Goal: Task Accomplishment & Management: Manage account settings

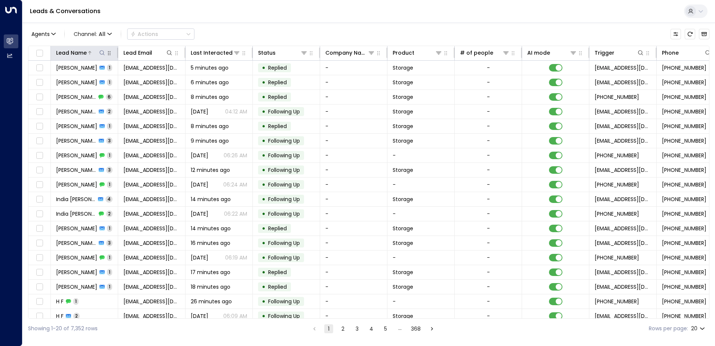
click at [100, 52] on icon at bounding box center [102, 53] width 6 height 6
type input "******"
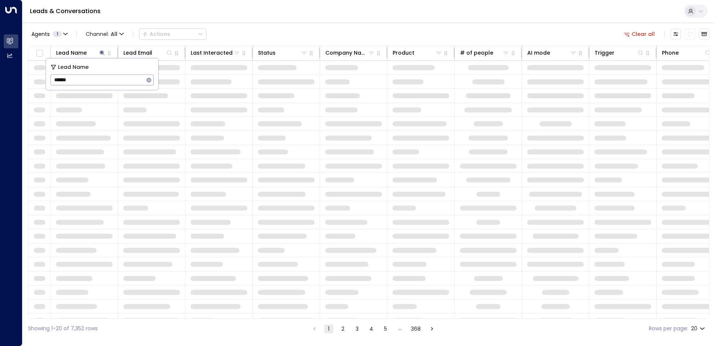
click at [316, 23] on div "Agents 1 Channel: All Actions Clear all Lead Name Lead Email Last Interacted St…" at bounding box center [369, 180] width 682 height 316
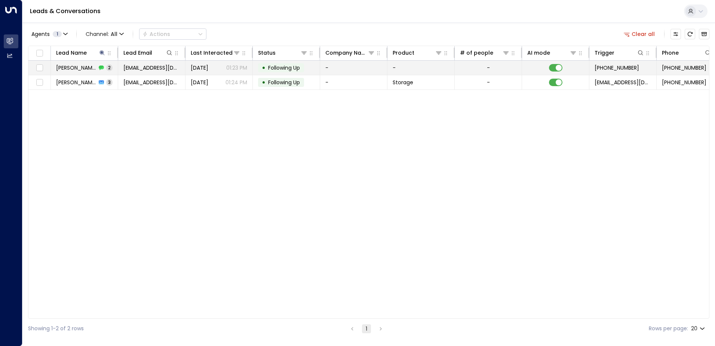
click at [68, 71] on span "[PERSON_NAME]" at bounding box center [76, 67] width 40 height 7
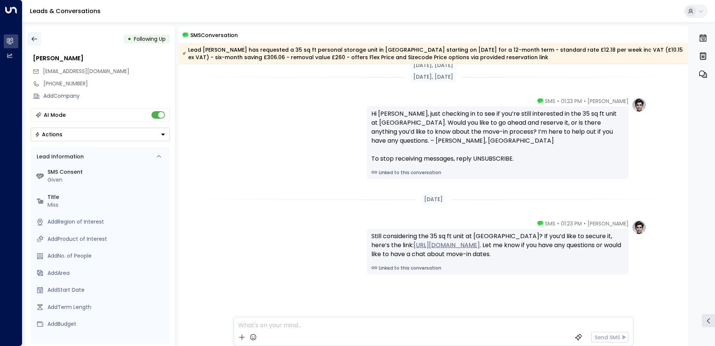
click at [33, 36] on icon "button" at bounding box center [34, 38] width 7 height 7
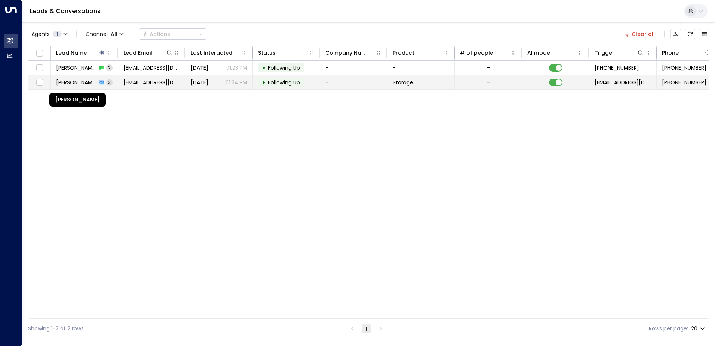
click at [66, 83] on span "[PERSON_NAME]" at bounding box center [76, 82] width 40 height 7
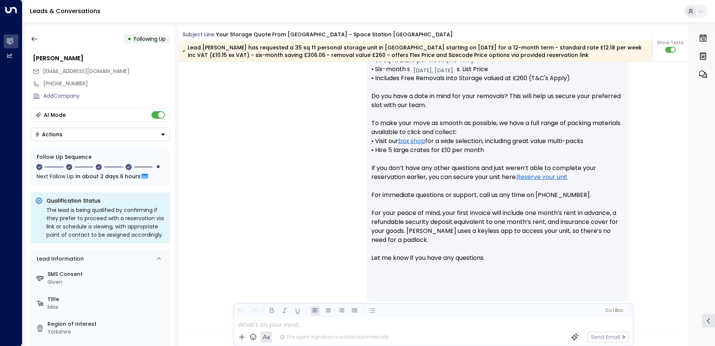
scroll to position [253, 0]
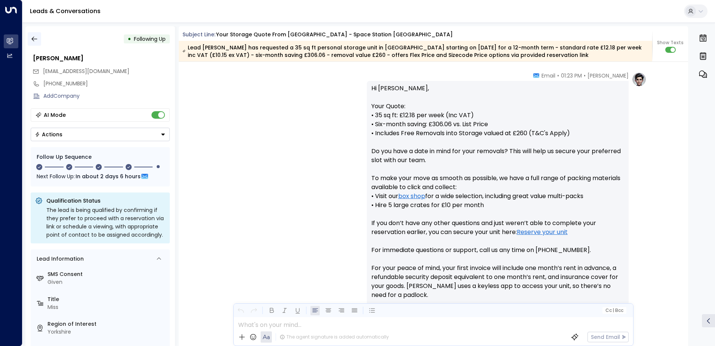
click at [33, 37] on icon "button" at bounding box center [34, 38] width 7 height 7
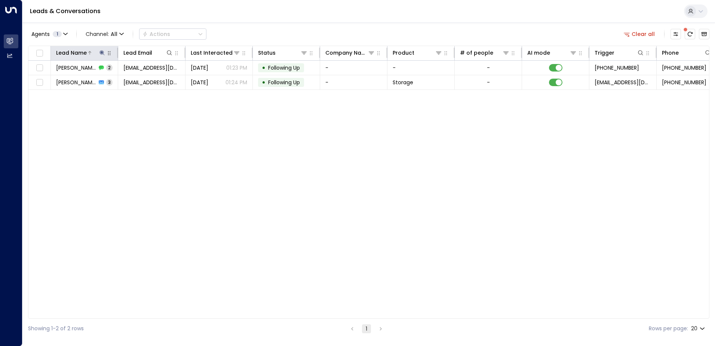
click at [102, 53] on icon at bounding box center [102, 52] width 5 height 5
type input "*"
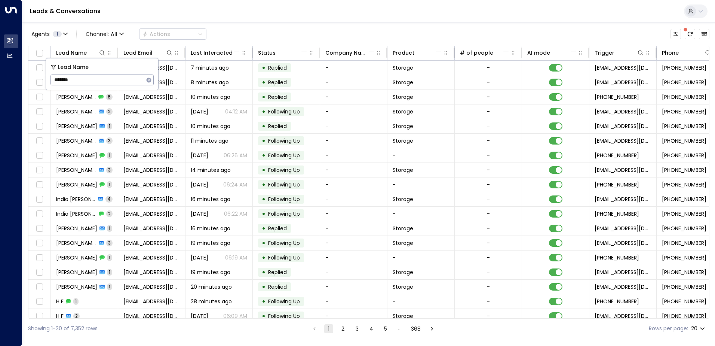
type input "*******"
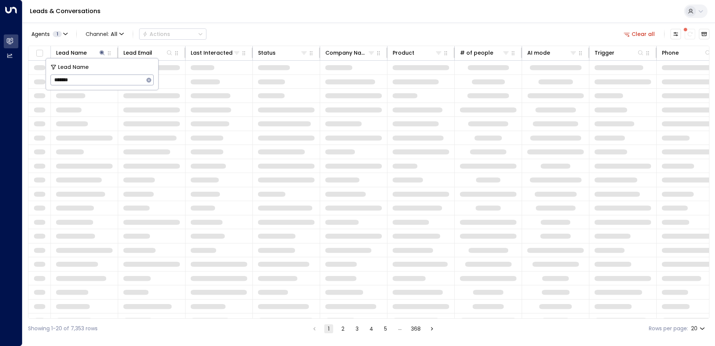
click at [252, 14] on div "Leads & Conversations" at bounding box center [368, 11] width 693 height 23
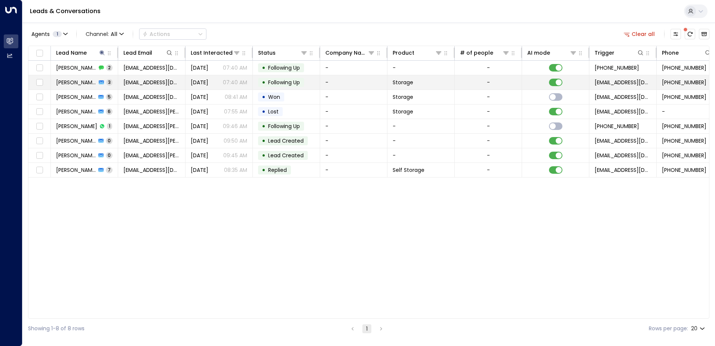
click at [73, 80] on span "[PERSON_NAME]" at bounding box center [76, 82] width 40 height 7
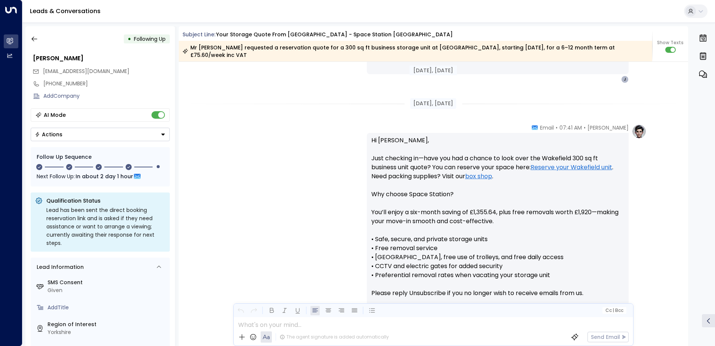
scroll to position [561, 0]
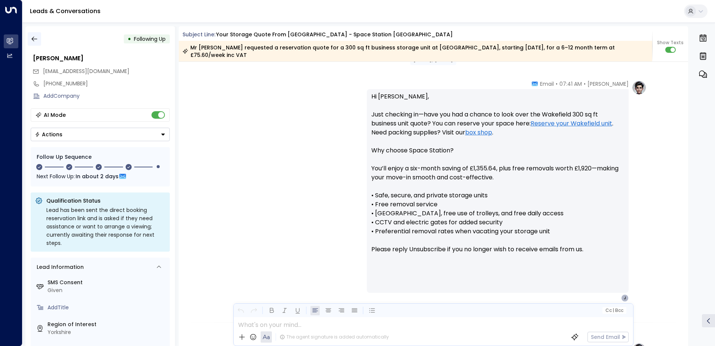
click at [34, 38] on icon "button" at bounding box center [34, 38] width 7 height 7
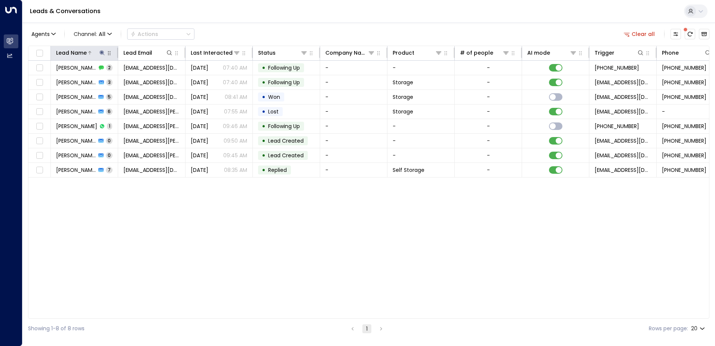
click at [102, 51] on icon at bounding box center [102, 52] width 5 height 5
type input "*"
type input "******"
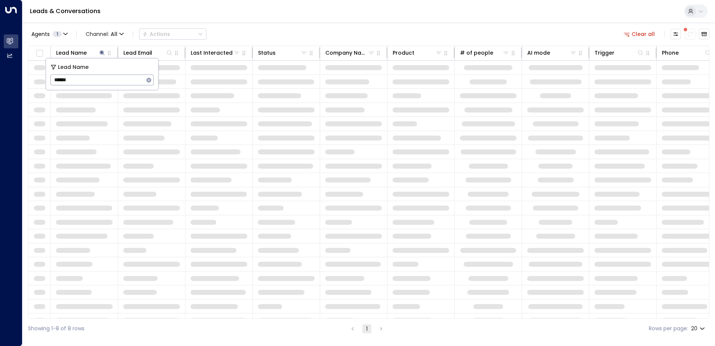
click at [392, 19] on div "Leads & Conversations" at bounding box center [368, 11] width 693 height 23
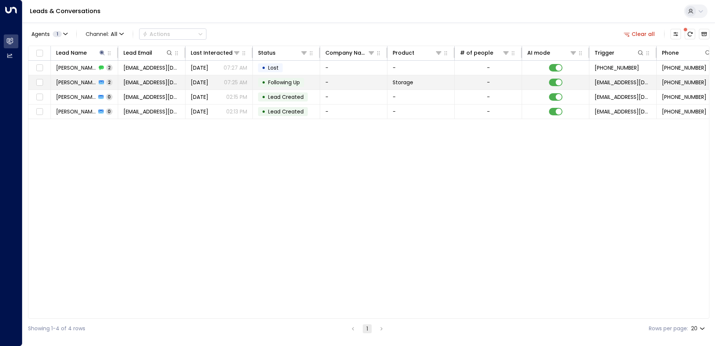
click at [79, 81] on span "[PERSON_NAME]" at bounding box center [76, 82] width 40 height 7
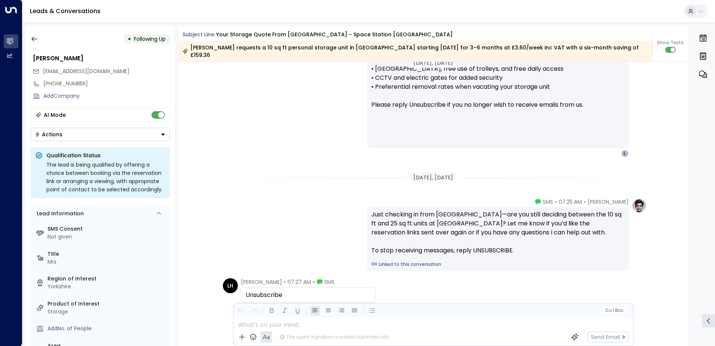
scroll to position [684, 0]
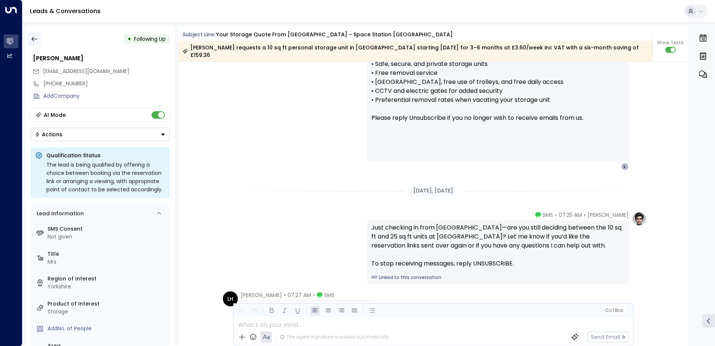
click at [36, 37] on icon "button" at bounding box center [34, 38] width 7 height 7
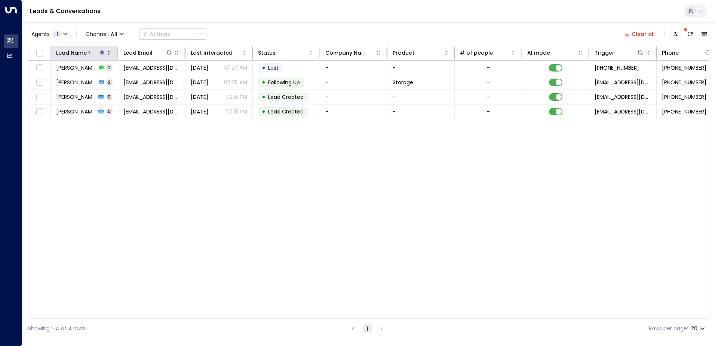
click at [103, 50] on icon at bounding box center [102, 53] width 6 height 6
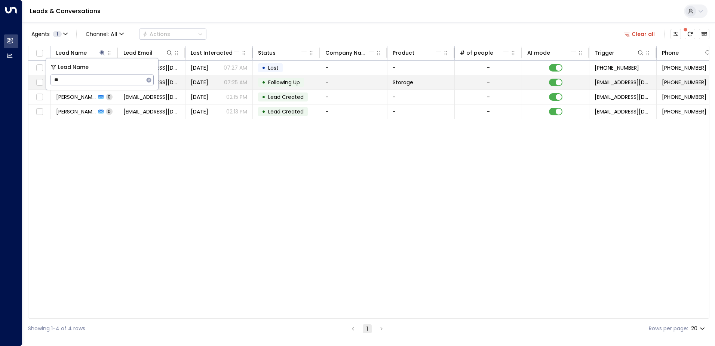
type input "*"
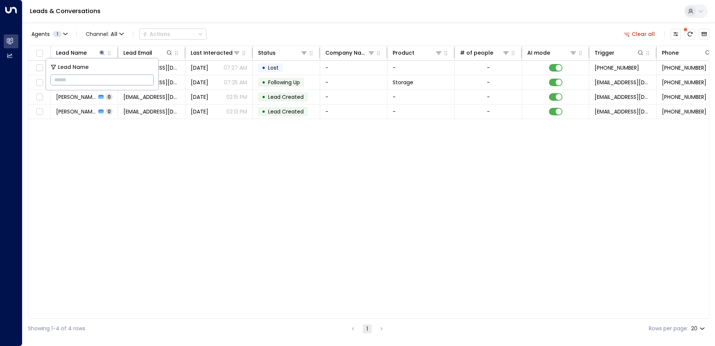
click at [185, 158] on div "Lead Name Lead Email Last Interacted Status Company Name Product # of people AI…" at bounding box center [369, 182] width 682 height 273
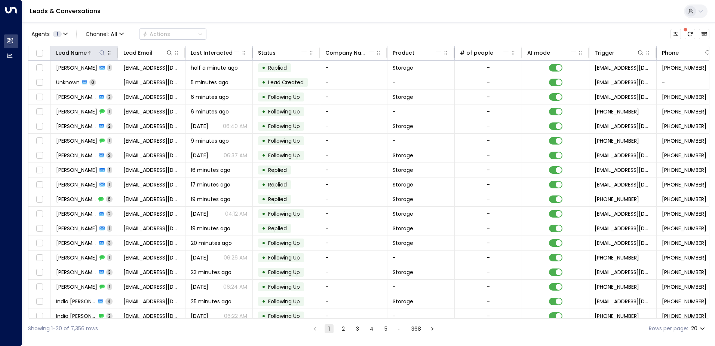
click at [103, 53] on icon at bounding box center [102, 53] width 6 height 6
type input "******"
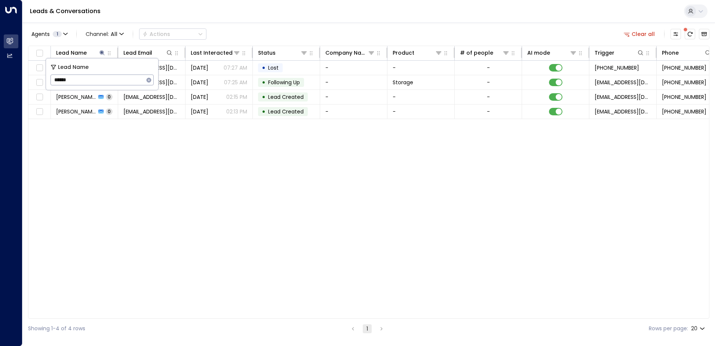
click at [256, 23] on div "Agents 1 Channel: All Actions Clear all Lead Name Lead Email Last Interacted St…" at bounding box center [369, 180] width 682 height 316
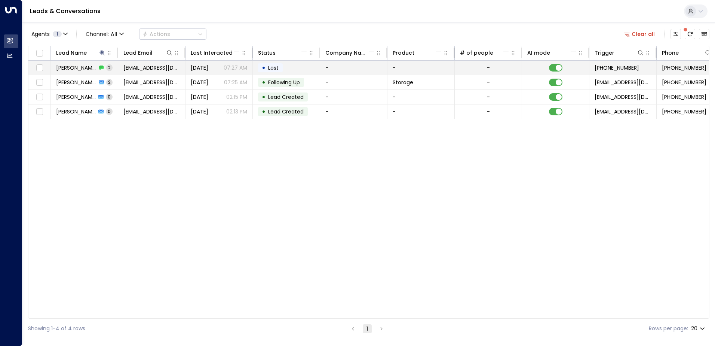
click at [85, 70] on span "[PERSON_NAME]" at bounding box center [76, 67] width 40 height 7
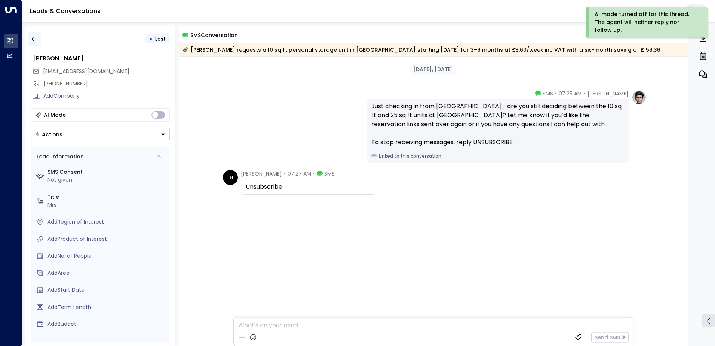
click at [36, 40] on icon "button" at bounding box center [34, 38] width 7 height 7
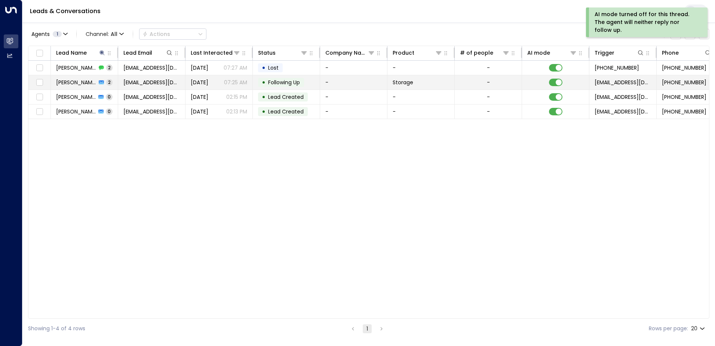
click at [84, 81] on span "[PERSON_NAME]" at bounding box center [76, 82] width 40 height 7
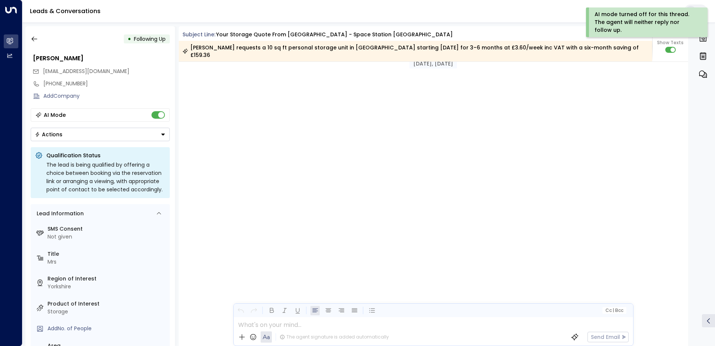
scroll to position [713, 0]
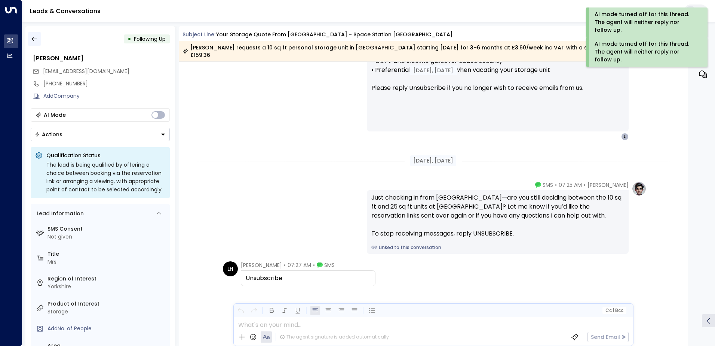
click at [36, 40] on icon "button" at bounding box center [34, 38] width 7 height 7
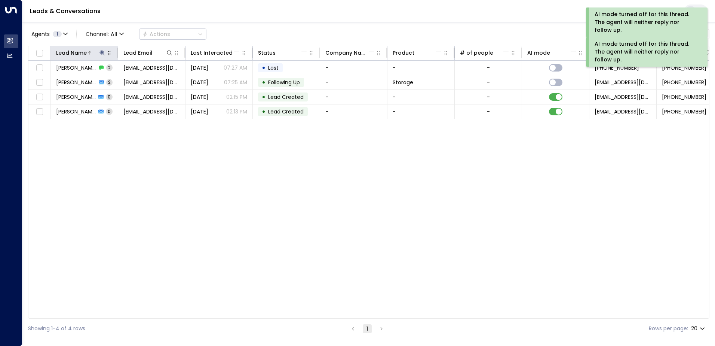
click at [103, 53] on icon at bounding box center [102, 52] width 5 height 5
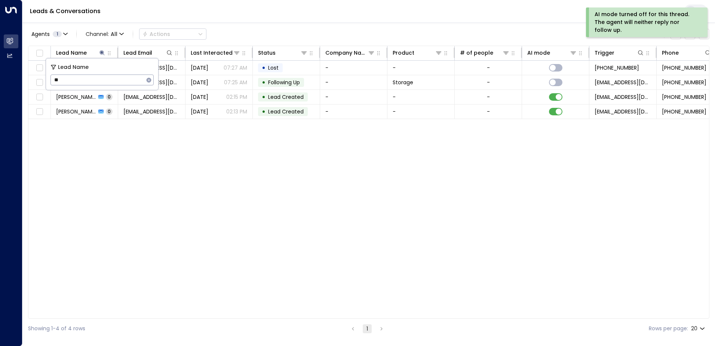
type input "*"
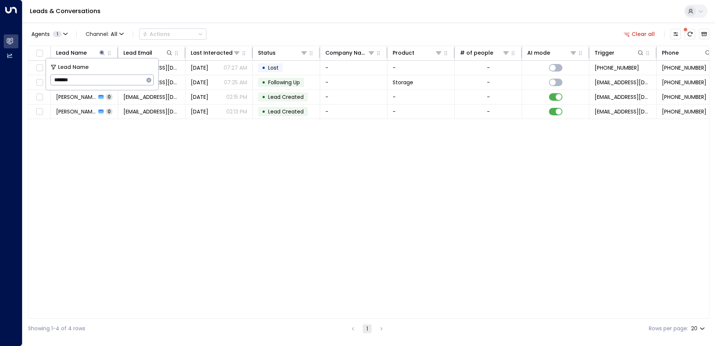
type input "*******"
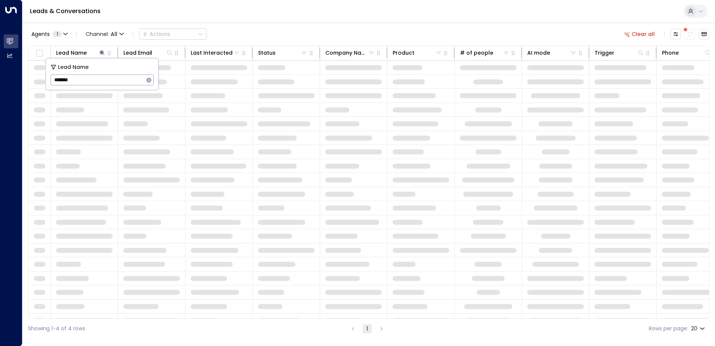
click at [283, 20] on div "Leads & Conversations" at bounding box center [368, 11] width 693 height 23
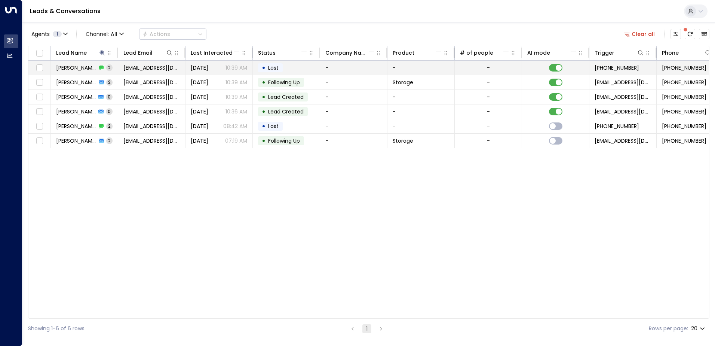
click at [79, 69] on span "[PERSON_NAME]" at bounding box center [76, 67] width 40 height 7
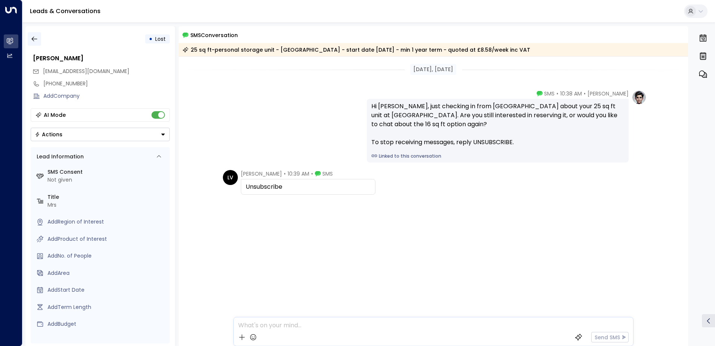
click at [33, 41] on icon "button" at bounding box center [34, 38] width 7 height 7
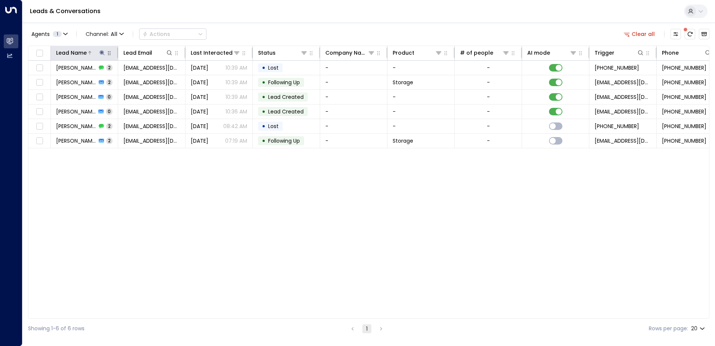
click at [102, 54] on icon at bounding box center [102, 52] width 5 height 5
type input "*"
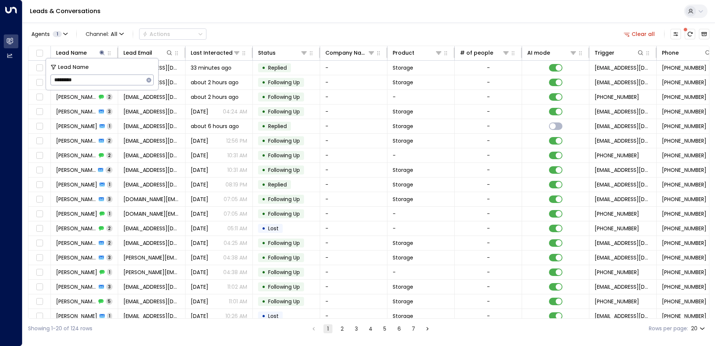
type input "*********"
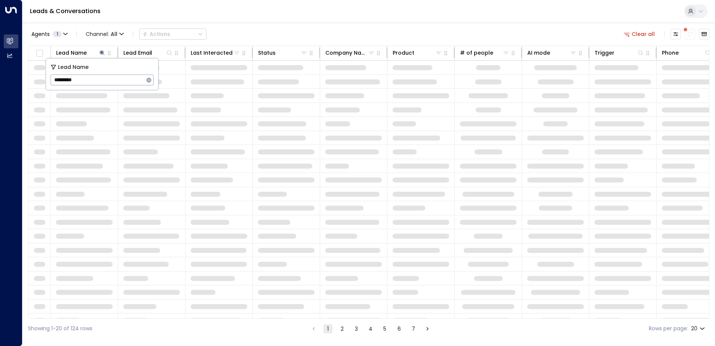
click at [345, 13] on div "Leads & Conversations" at bounding box center [368, 11] width 693 height 23
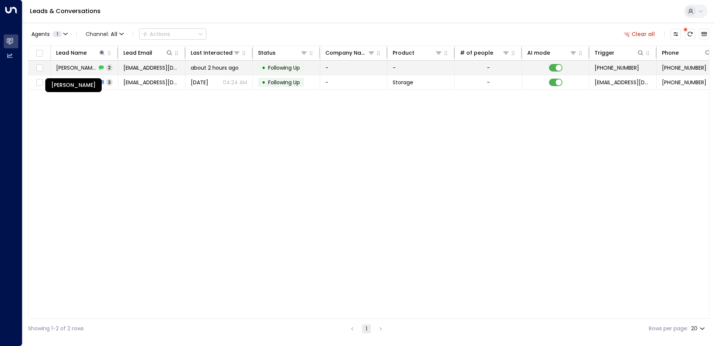
click at [90, 68] on span "[PERSON_NAME]" at bounding box center [76, 67] width 40 height 7
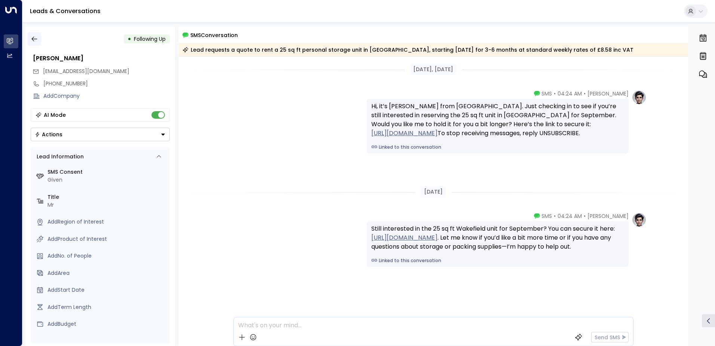
click at [37, 39] on icon "button" at bounding box center [34, 38] width 7 height 7
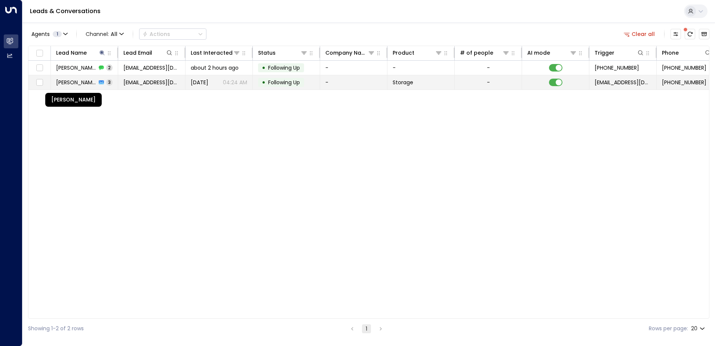
click at [81, 82] on span "[PERSON_NAME]" at bounding box center [76, 82] width 40 height 7
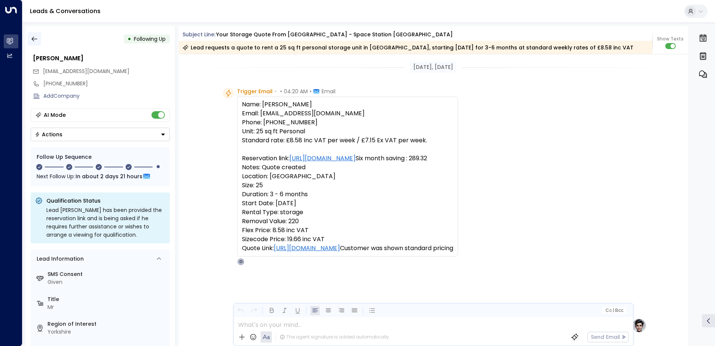
click at [32, 41] on icon "button" at bounding box center [34, 38] width 7 height 7
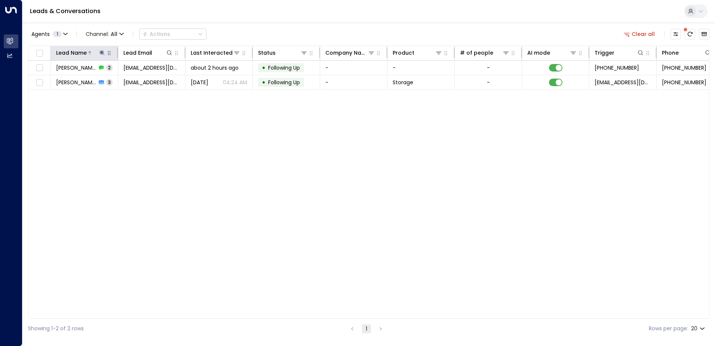
click at [101, 53] on icon at bounding box center [102, 53] width 6 height 6
drag, startPoint x: 92, startPoint y: 78, endPoint x: 120, endPoint y: 77, distance: 28.8
click at [92, 78] on input "*********" at bounding box center [98, 80] width 94 height 14
type input "*"
type input "******"
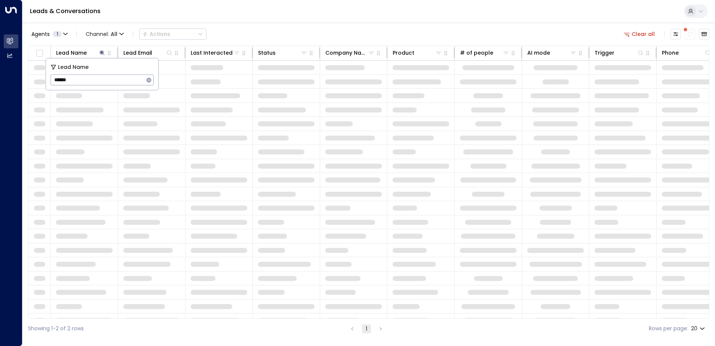
click at [261, 20] on div "Leads & Conversations" at bounding box center [368, 11] width 693 height 23
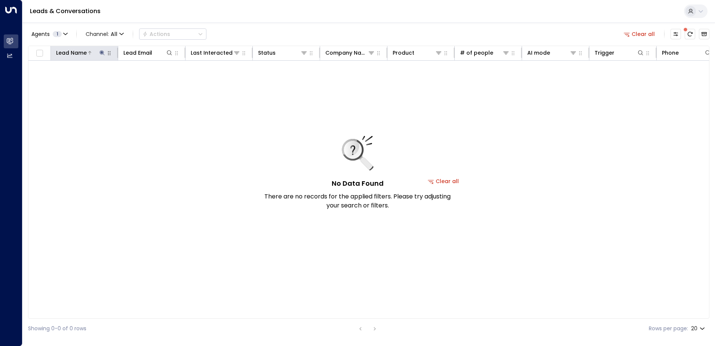
click at [104, 55] on icon at bounding box center [102, 53] width 6 height 6
type input "*"
type input "*******"
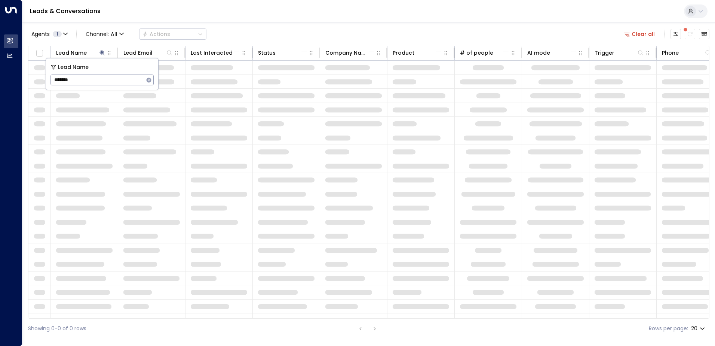
click at [326, 26] on div "Agents 1 Channel: All Actions Clear all" at bounding box center [369, 34] width 682 height 16
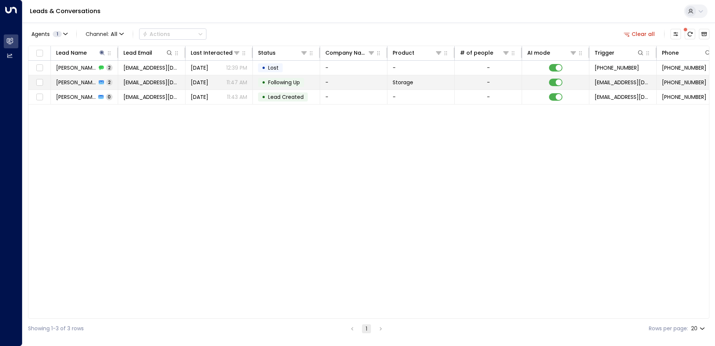
click at [83, 82] on span "[PERSON_NAME]" at bounding box center [76, 82] width 40 height 7
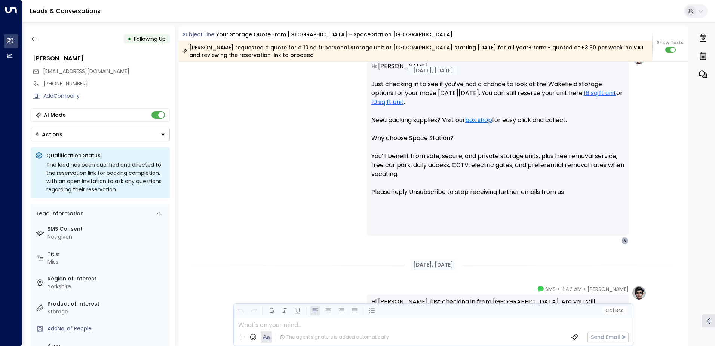
scroll to position [639, 0]
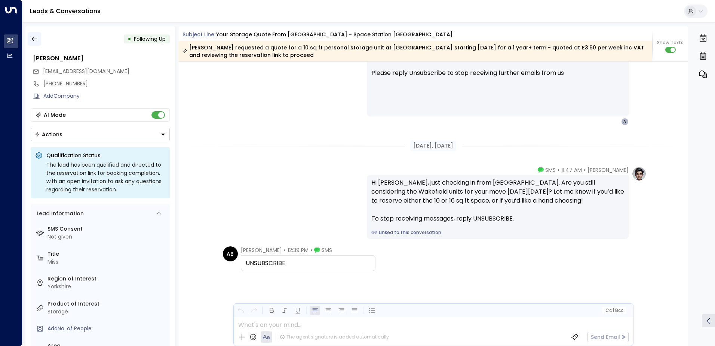
click at [38, 38] on icon "button" at bounding box center [34, 38] width 7 height 7
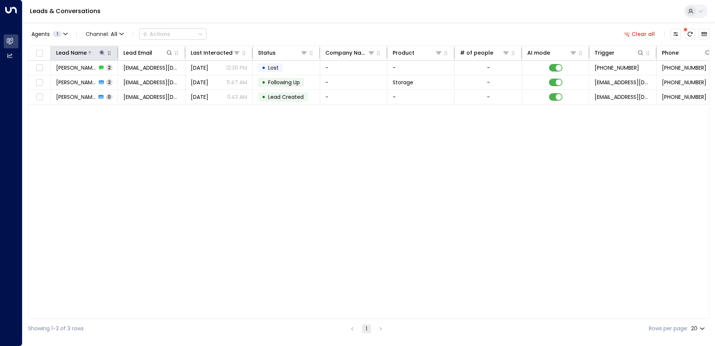
click at [102, 54] on icon at bounding box center [102, 52] width 5 height 5
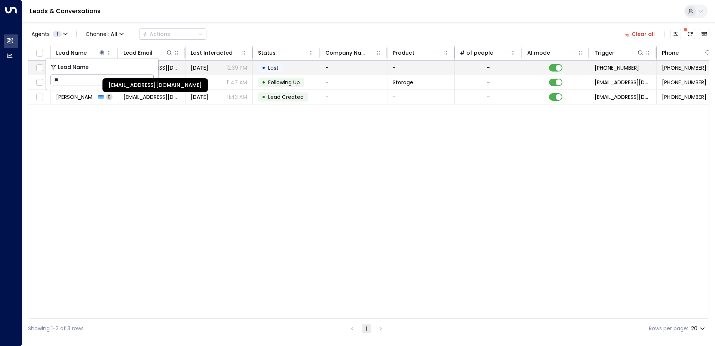
type input "*"
type input "******"
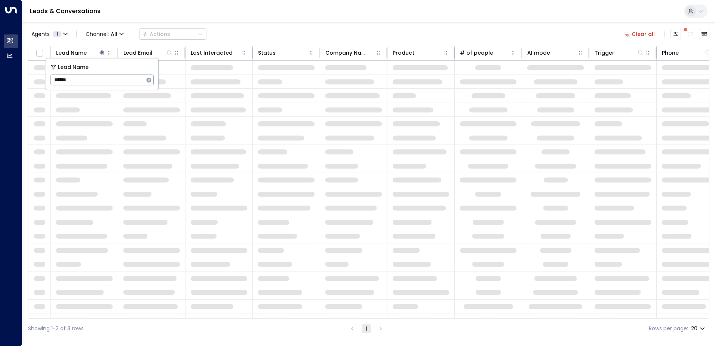
click at [343, 19] on div "Leads & Conversations" at bounding box center [368, 11] width 693 height 23
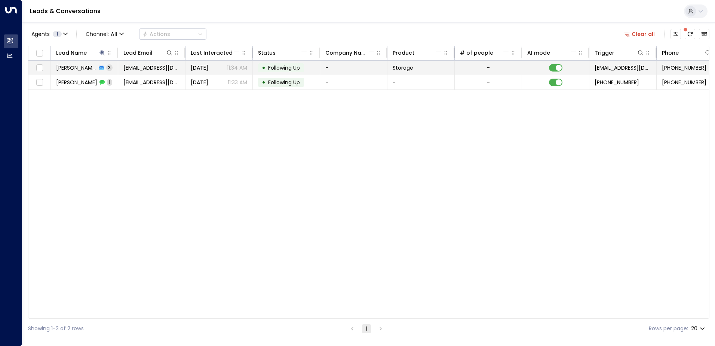
click at [76, 67] on span "[PERSON_NAME]" at bounding box center [76, 67] width 40 height 7
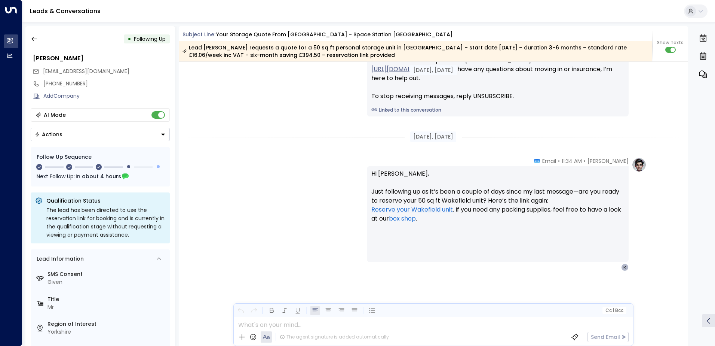
scroll to position [869, 0]
click at [32, 38] on icon "button" at bounding box center [34, 39] width 6 height 5
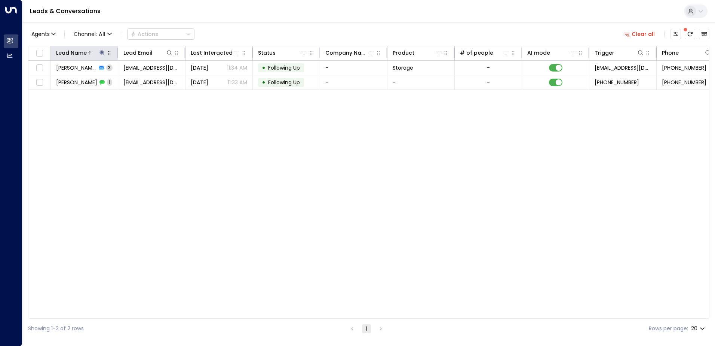
click at [102, 54] on icon at bounding box center [102, 52] width 5 height 5
type input "*"
type input "*****"
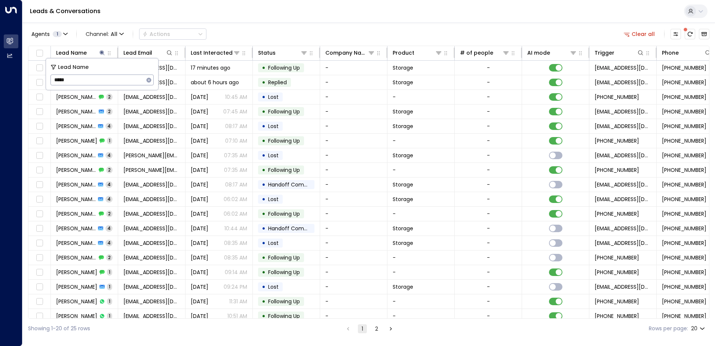
click at [239, 18] on div "Leads & Conversations" at bounding box center [368, 11] width 693 height 23
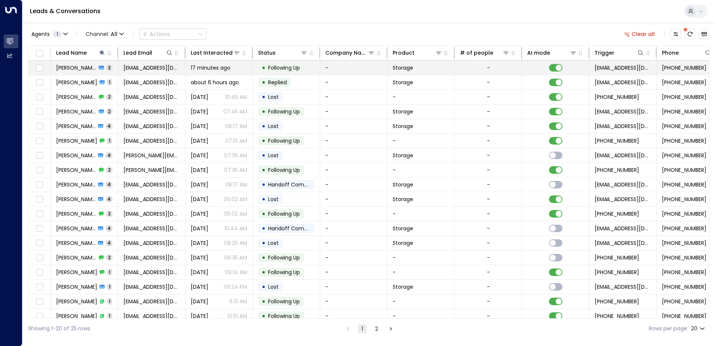
click at [72, 69] on span "[PERSON_NAME]" at bounding box center [76, 67] width 40 height 7
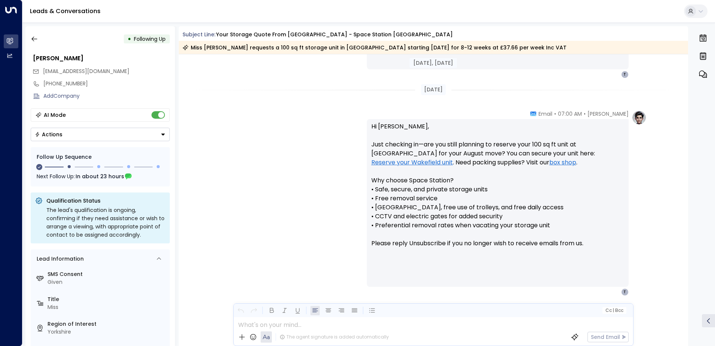
scroll to position [548, 0]
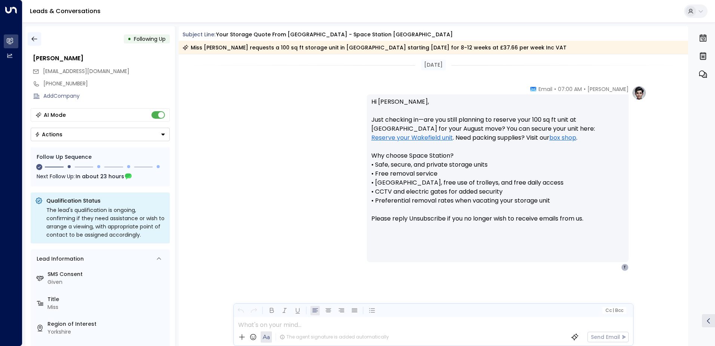
click at [36, 37] on icon "button" at bounding box center [34, 38] width 7 height 7
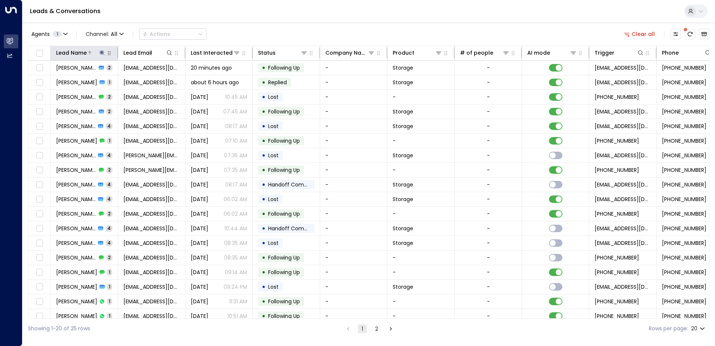
click at [103, 52] on icon at bounding box center [102, 53] width 6 height 6
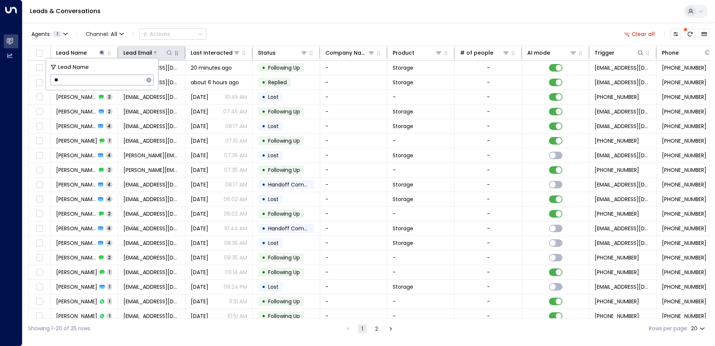
type input "*"
type input "*****"
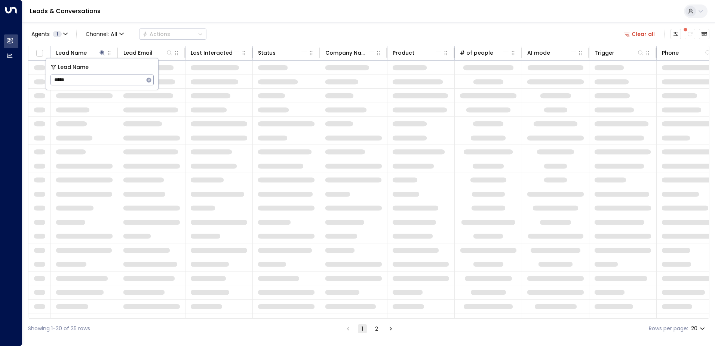
click at [335, 22] on div "Leads & Conversations" at bounding box center [368, 11] width 693 height 23
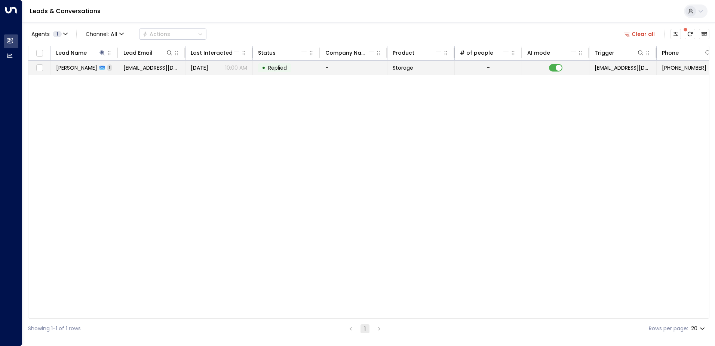
click at [79, 70] on span "[PERSON_NAME]" at bounding box center [76, 67] width 41 height 7
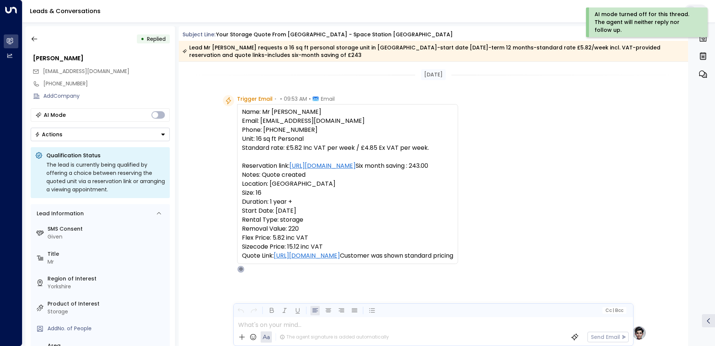
click at [164, 137] on icon "Button group with a nested menu" at bounding box center [163, 134] width 5 height 5
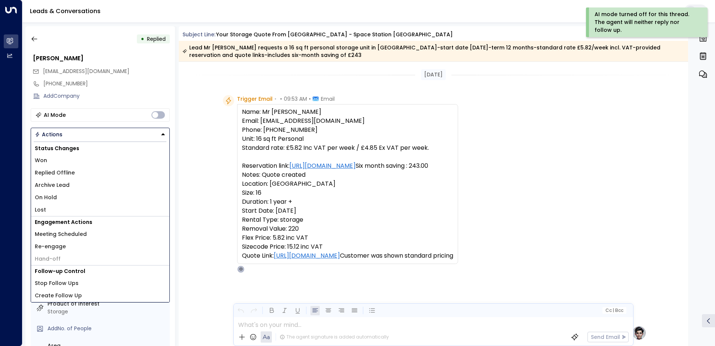
click at [71, 175] on span "Replied Offline" at bounding box center [55, 173] width 40 height 8
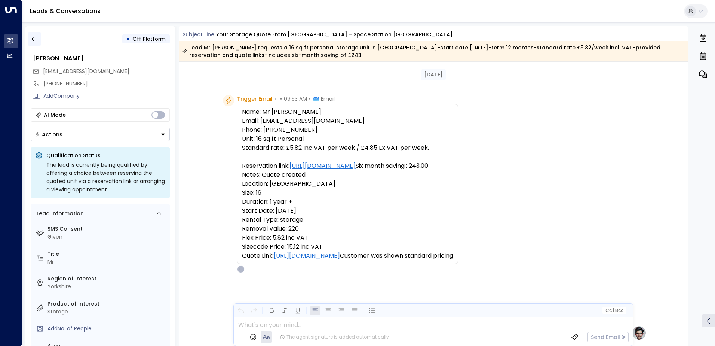
click at [37, 38] on icon "button" at bounding box center [34, 38] width 7 height 7
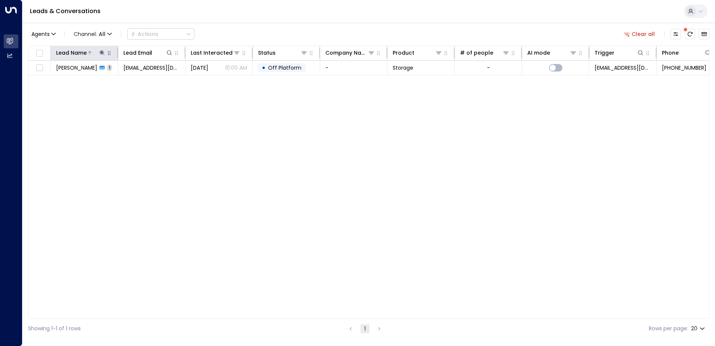
click at [105, 52] on icon at bounding box center [102, 53] width 6 height 6
type input "*"
type input "*****"
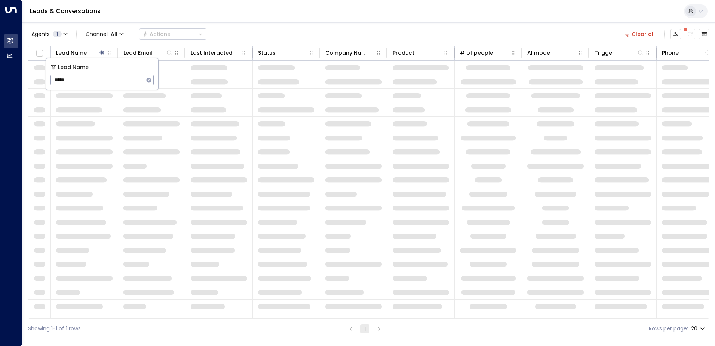
click at [361, 20] on div "Leads & Conversations" at bounding box center [368, 11] width 693 height 23
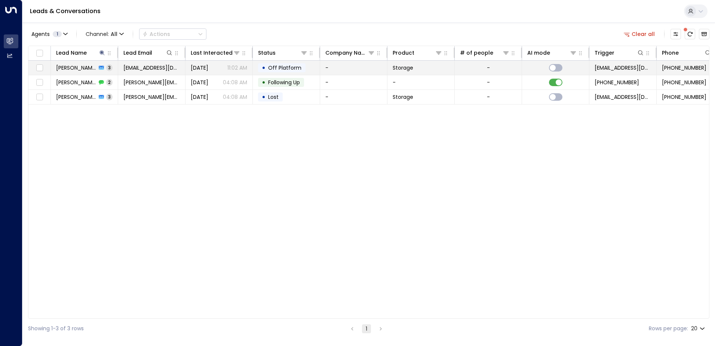
click at [77, 70] on div "K Dyson 3" at bounding box center [84, 67] width 56 height 7
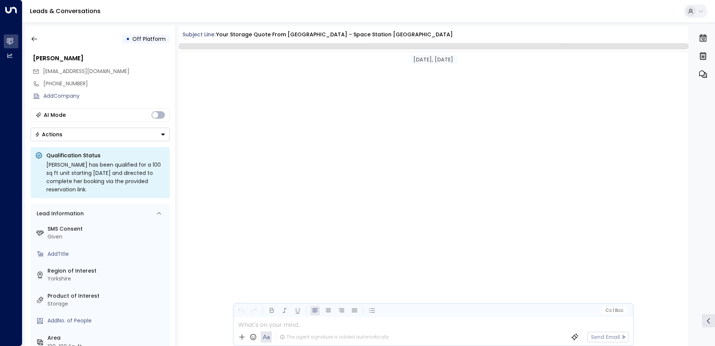
scroll to position [710, 0]
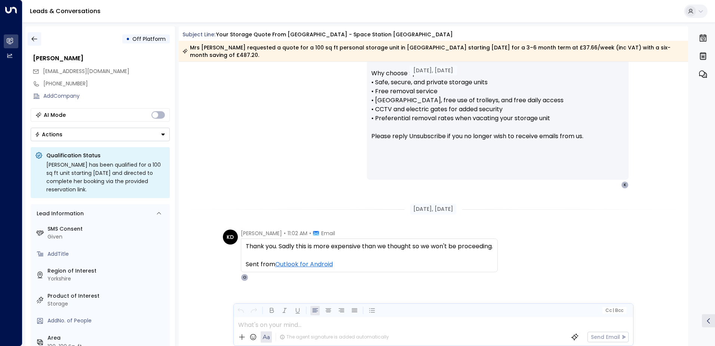
click at [39, 39] on button "button" at bounding box center [34, 38] width 13 height 13
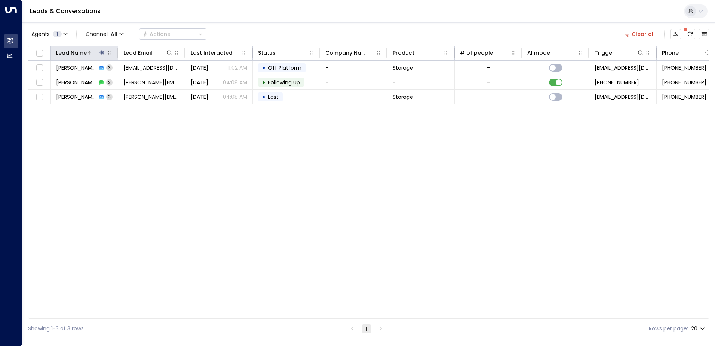
click at [102, 49] on button at bounding box center [101, 52] width 7 height 7
type input "*"
type input "******"
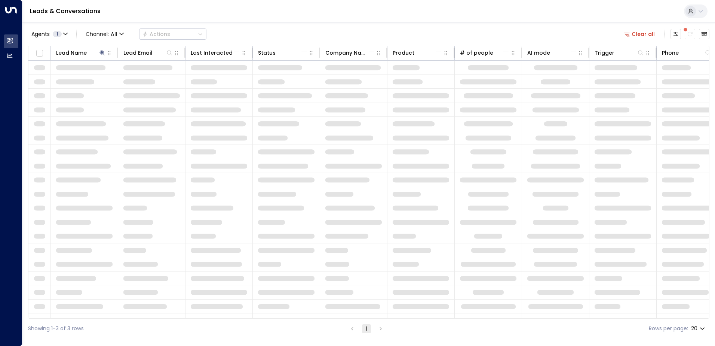
click at [294, 22] on div "Leads & Conversations" at bounding box center [368, 11] width 693 height 23
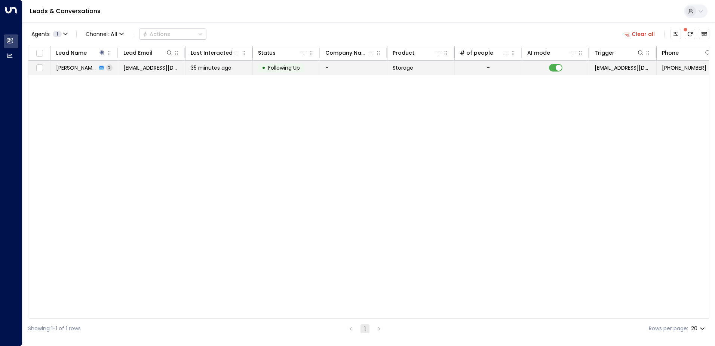
click at [85, 66] on span "[PERSON_NAME]" at bounding box center [76, 67] width 40 height 7
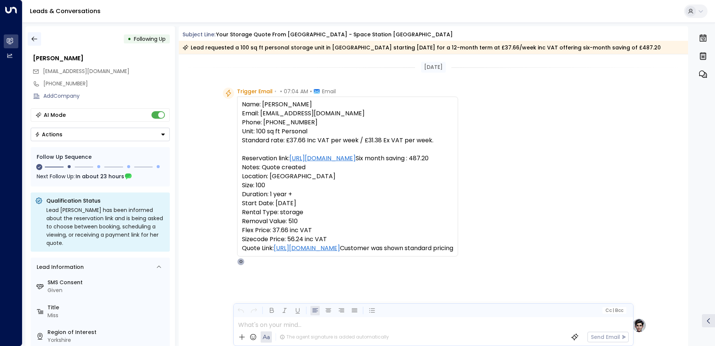
click at [37, 41] on icon "button" at bounding box center [34, 38] width 7 height 7
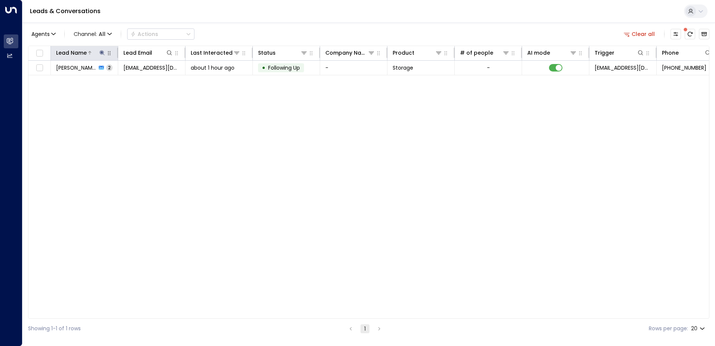
click at [103, 51] on icon at bounding box center [102, 53] width 6 height 6
type input "*"
type input "*********"
click at [344, 16] on div "Leads & Conversations" at bounding box center [368, 11] width 693 height 23
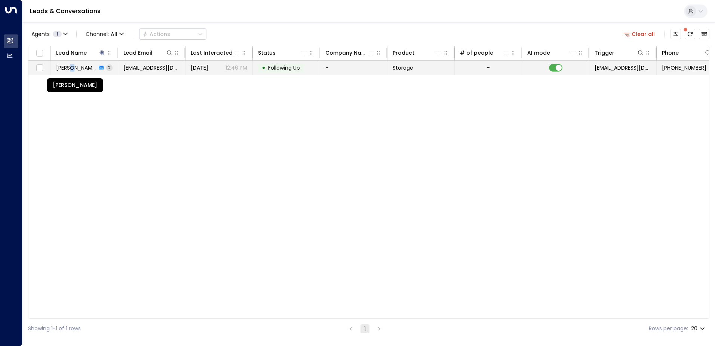
click at [75, 69] on span "[PERSON_NAME]" at bounding box center [76, 67] width 40 height 7
